Goal: Task Accomplishment & Management: Use online tool/utility

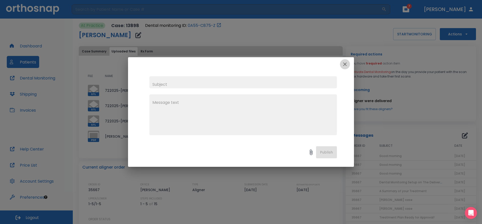
click at [345, 66] on icon "button" at bounding box center [345, 64] width 6 height 6
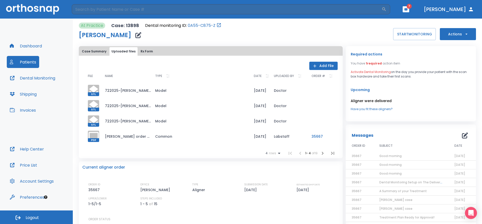
drag, startPoint x: 253, startPoint y: 39, endPoint x: 148, endPoint y: 2, distance: 111.5
click at [253, 39] on div "At Practice Case: 13898 Dental monitoring ID: 0A55-C875-Z [PERSON_NAME] START M…" at bounding box center [277, 32] width 397 height 18
click at [398, 32] on button "START MONITORING" at bounding box center [414, 34] width 43 height 12
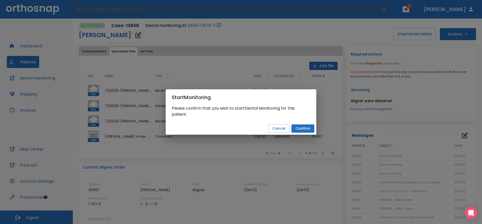
click at [300, 128] on button "Confirm" at bounding box center [303, 129] width 23 height 8
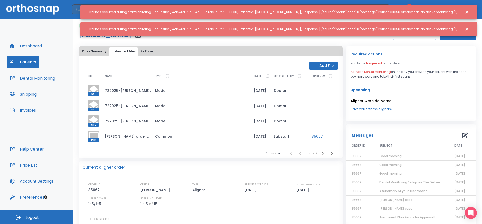
click at [466, 13] on icon "Close notification" at bounding box center [467, 12] width 3 height 3
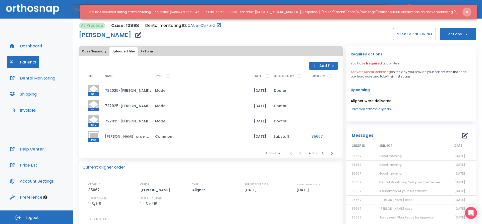
click at [470, 10] on button "Close notification" at bounding box center [467, 12] width 9 height 9
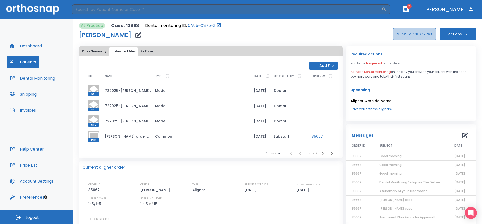
click at [411, 37] on button "START MONITORING" at bounding box center [414, 34] width 43 height 12
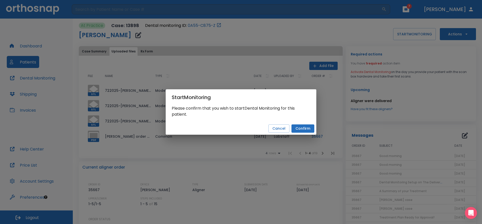
click at [305, 130] on button "Confirm" at bounding box center [303, 129] width 23 height 8
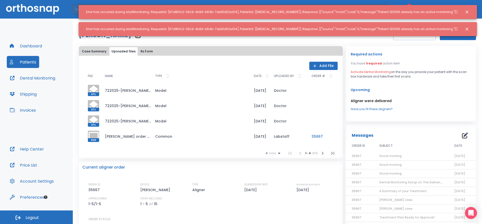
click at [464, 11] on button "Close notification" at bounding box center [467, 12] width 9 height 9
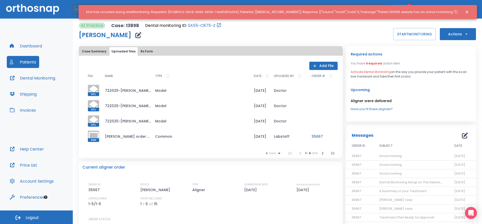
click at [466, 12] on icon "Close notification" at bounding box center [467, 12] width 5 height 5
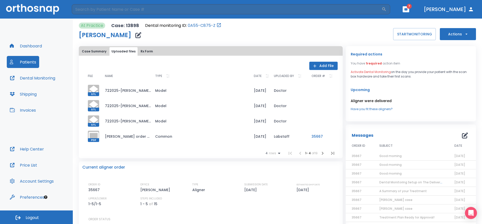
click at [404, 157] on td "Good morning" at bounding box center [410, 156] width 75 height 9
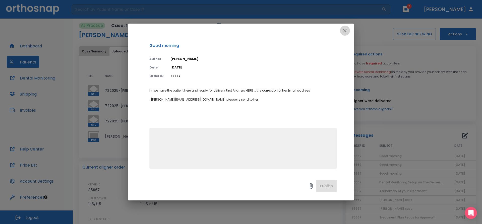
click at [347, 32] on icon "button" at bounding box center [345, 31] width 6 height 6
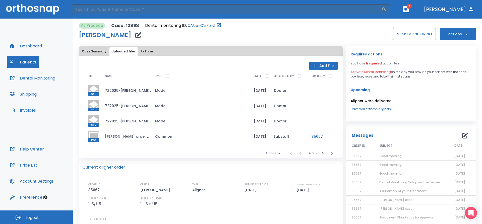
click at [398, 167] on span "Good morning" at bounding box center [390, 165] width 22 height 4
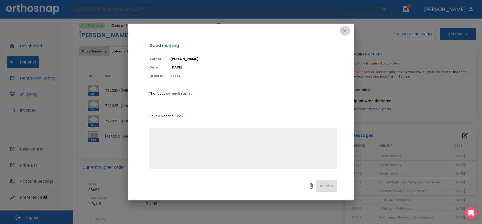
click at [344, 32] on icon "button" at bounding box center [345, 31] width 4 height 4
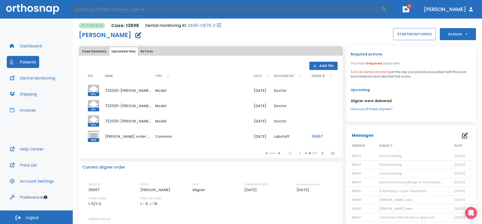
click at [406, 37] on button "START MONITORING" at bounding box center [414, 34] width 43 height 12
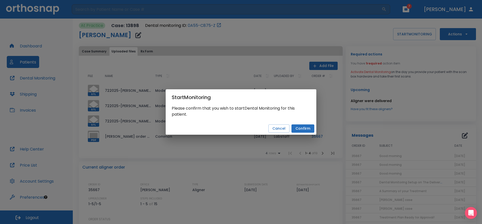
click at [310, 132] on button "Confirm" at bounding box center [303, 129] width 23 height 8
